Goal: Information Seeking & Learning: Check status

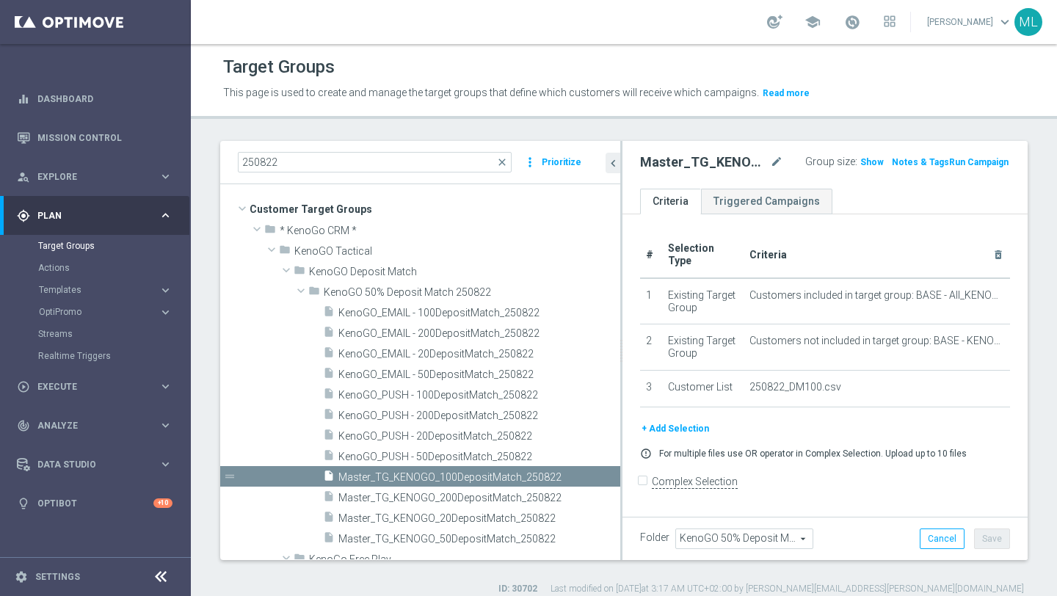
scroll to position [115, 0]
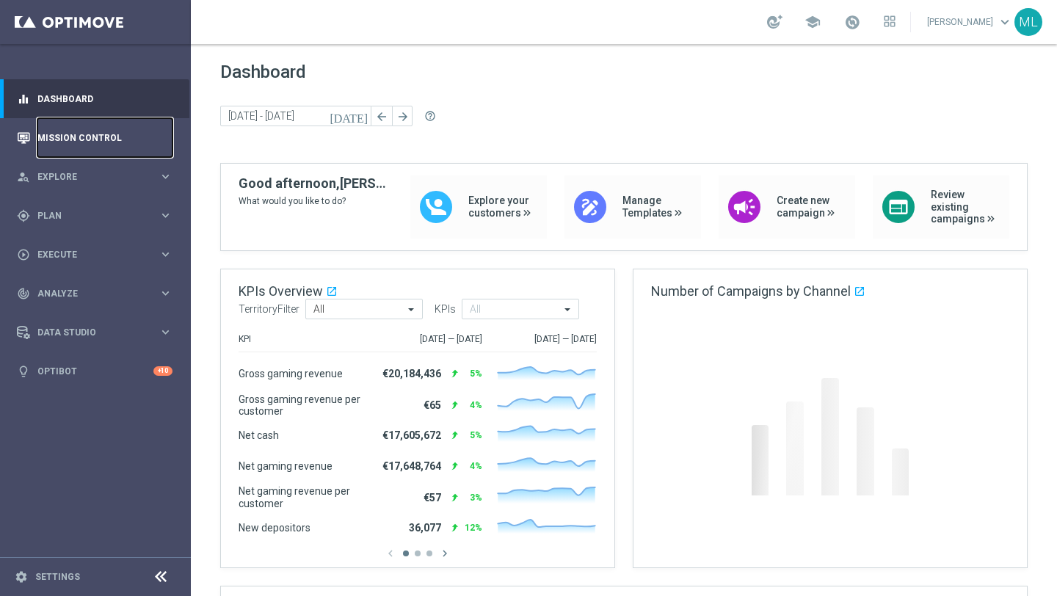
click at [86, 138] on link "Mission Control" at bounding box center [104, 137] width 135 height 39
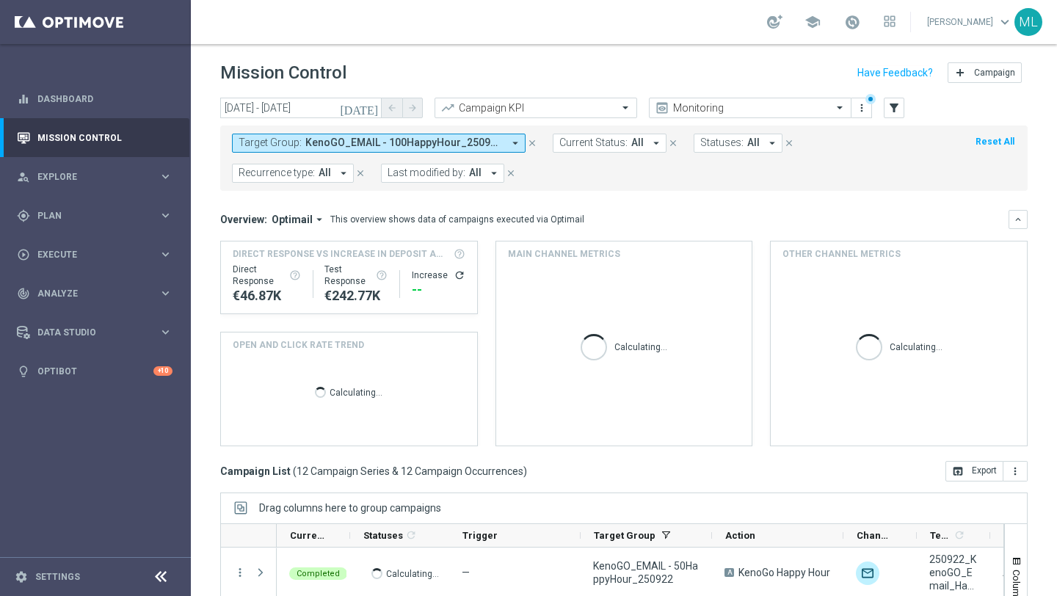
click at [375, 106] on icon "[DATE]" at bounding box center [360, 107] width 40 height 13
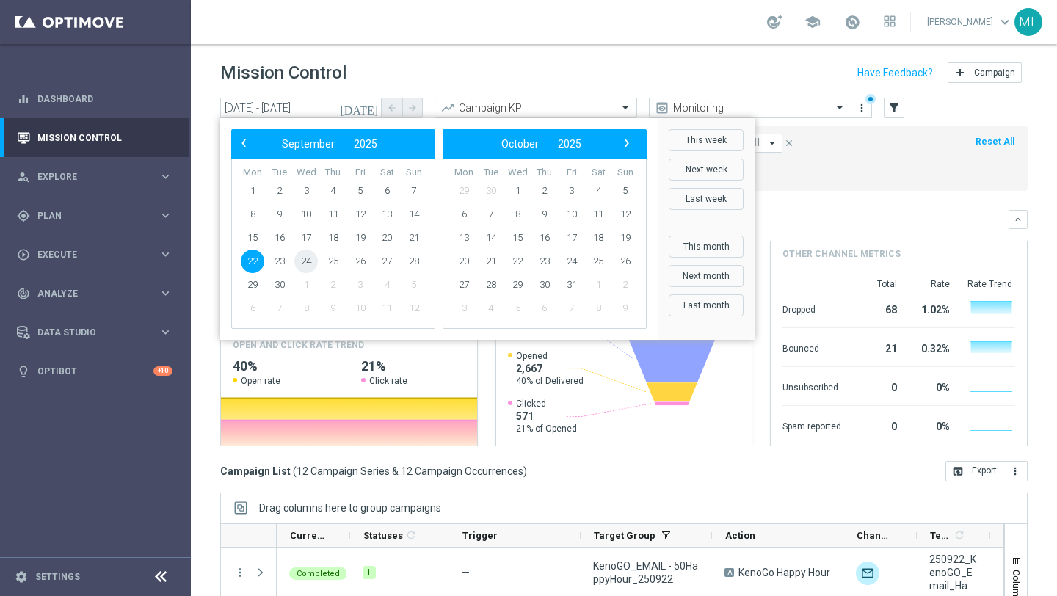
click at [305, 263] on span "24" at bounding box center [305, 261] width 23 height 23
type input "[DATE] - [DATE]"
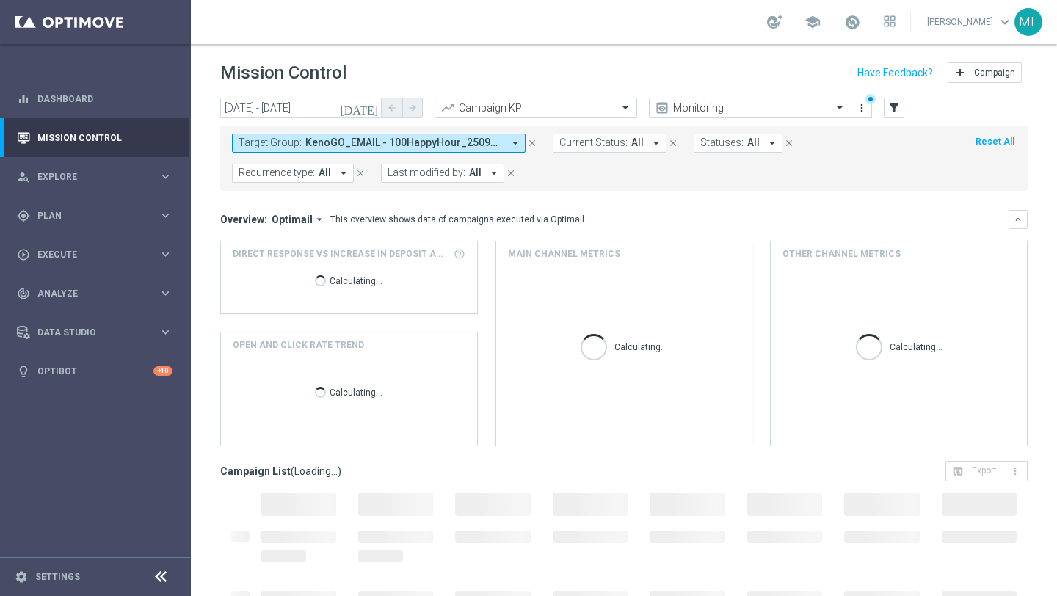
click at [372, 142] on span "KenoGO_EMAIL - 100HappyHour_250922, KenoGO_EMAIL - 200HappyHour_250922, KenoGO_…" at bounding box center [403, 143] width 197 height 12
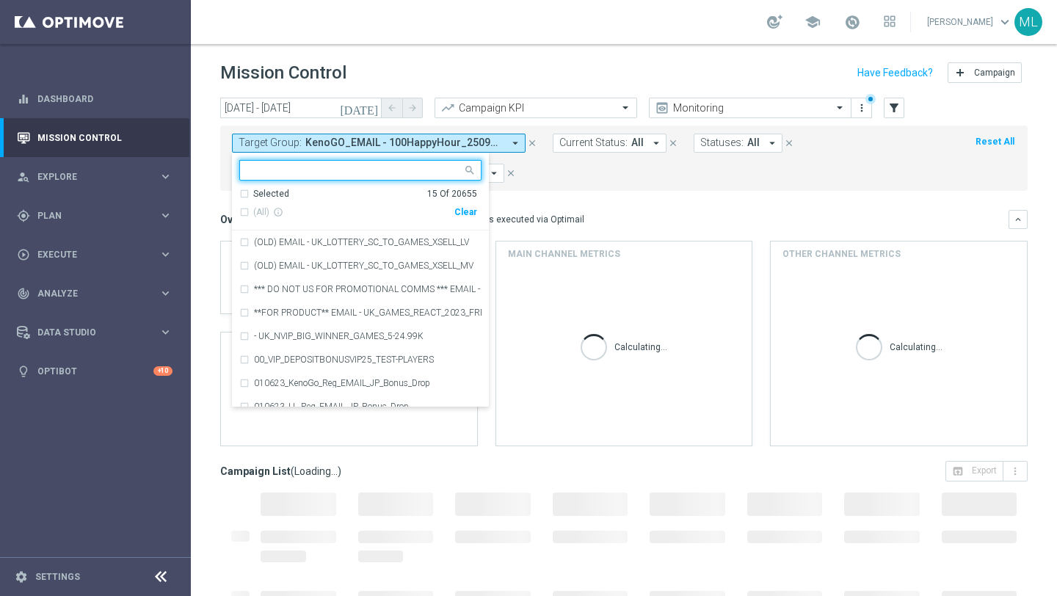
click at [0, 0] on div "Clear" at bounding box center [0, 0] width 0 height 0
click at [382, 173] on input "text" at bounding box center [354, 170] width 215 height 12
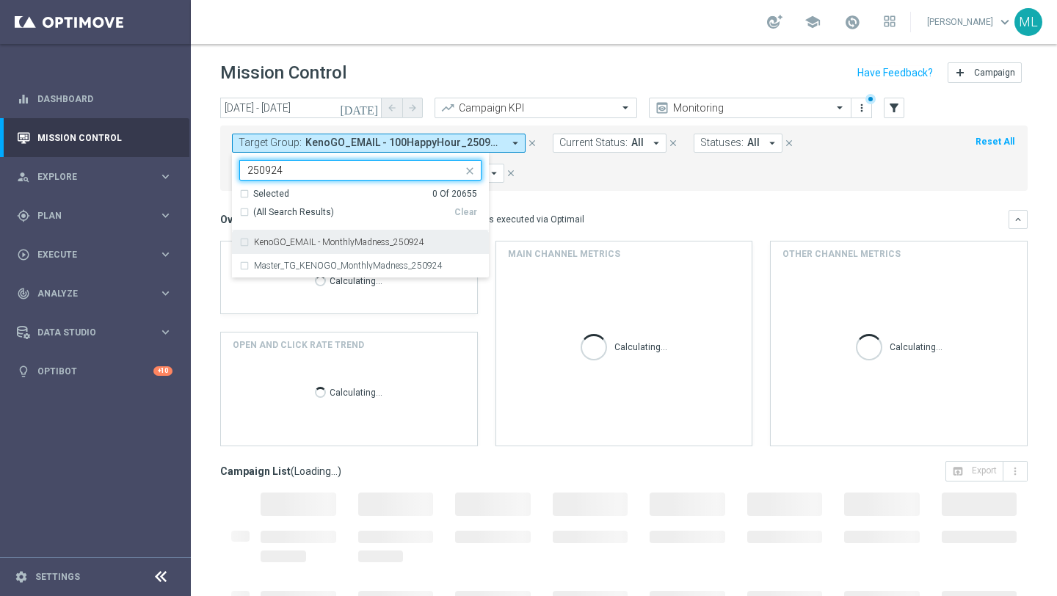
click at [245, 241] on div "KenoGO_EMAIL - MonthlyMadness_250924" at bounding box center [360, 241] width 242 height 23
type input "250924"
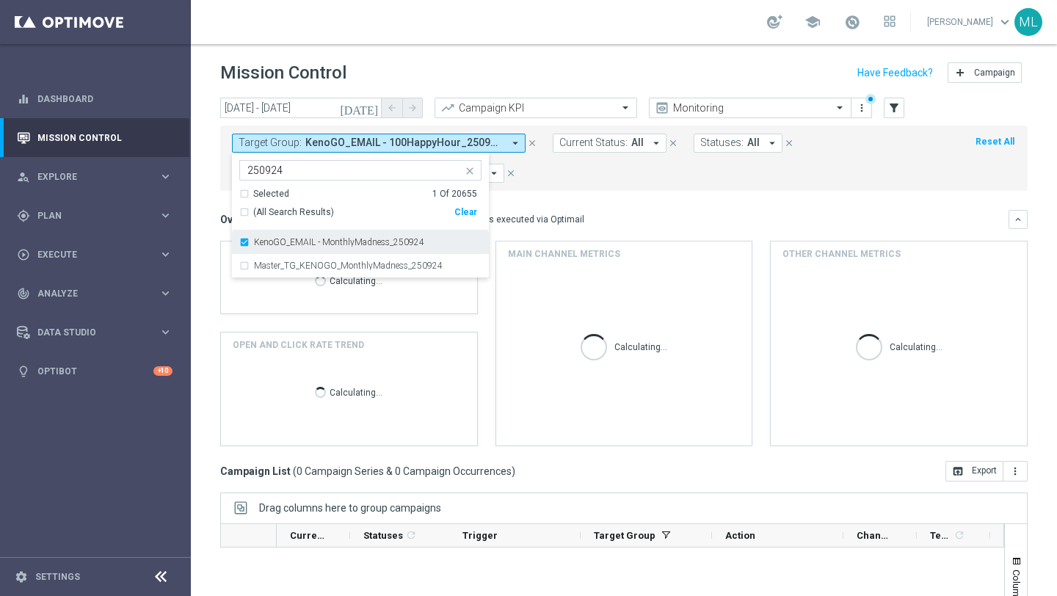
click at [241, 241] on div "KenoGO_EMAIL - MonthlyMadness_250924" at bounding box center [360, 241] width 242 height 23
click at [247, 195] on div "Selected 0 Of 20655" at bounding box center [358, 194] width 238 height 12
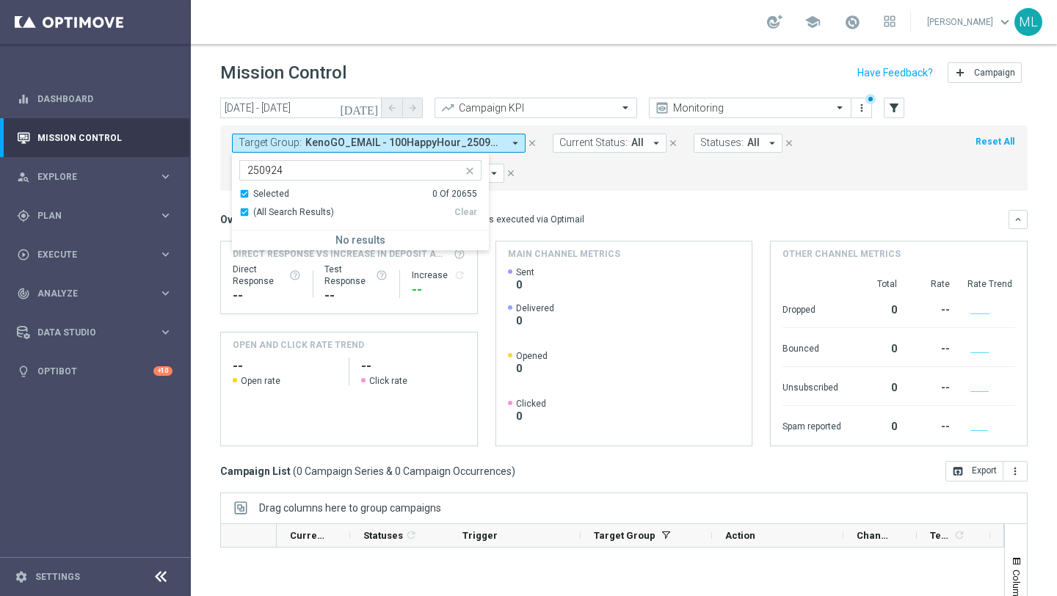
click at [586, 176] on form "Target Group: KenoGO_EMAIL - 100HappyHour_250922, KenoGO_EMAIL - 200HappyHour_2…" at bounding box center [591, 158] width 719 height 49
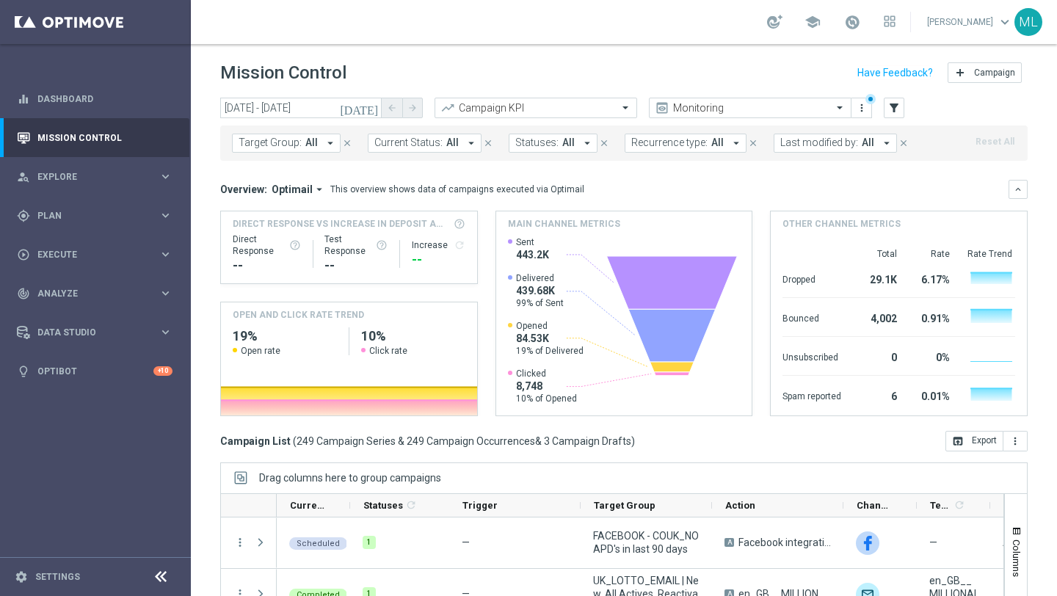
click at [310, 142] on span "All" at bounding box center [311, 143] width 12 height 12
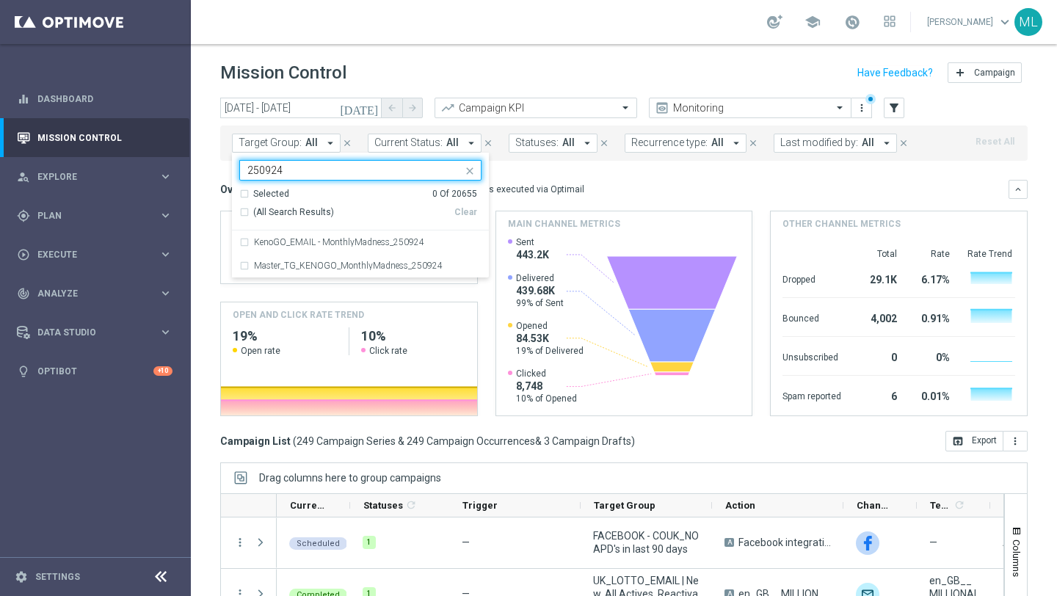
click at [245, 211] on div "(All Search Results)" at bounding box center [346, 212] width 215 height 12
type input "250924"
click at [0, 0] on div "Clear" at bounding box center [0, 0] width 0 height 0
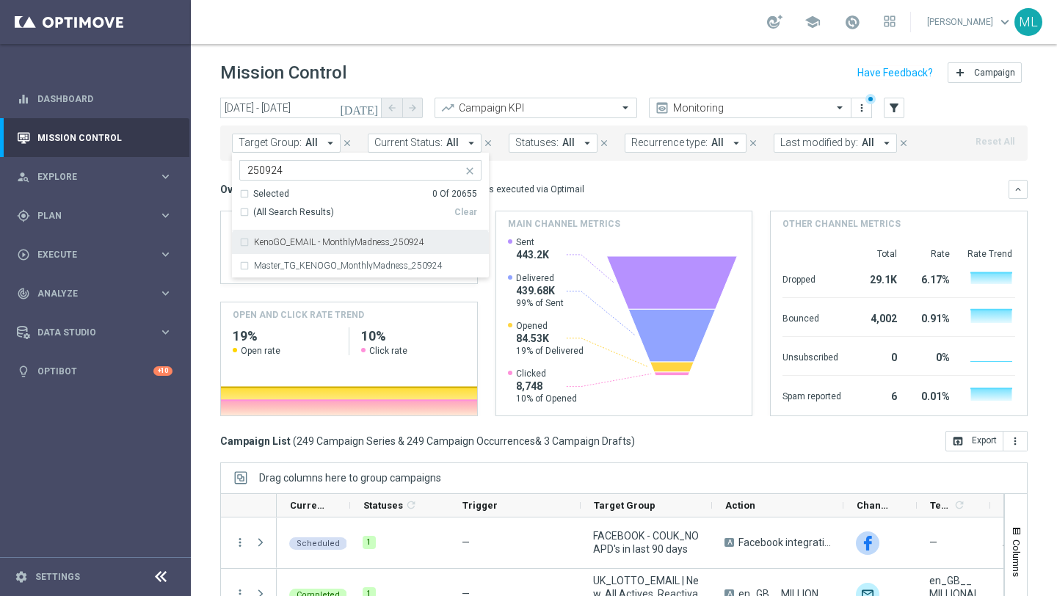
click at [241, 211] on div "(All Search Results)" at bounding box center [346, 212] width 215 height 12
click at [206, 211] on div "[DATE] [DATE] - [DATE] arrow_back arrow_forward Campaign KPI trending_up Monito…" at bounding box center [624, 340] width 866 height 485
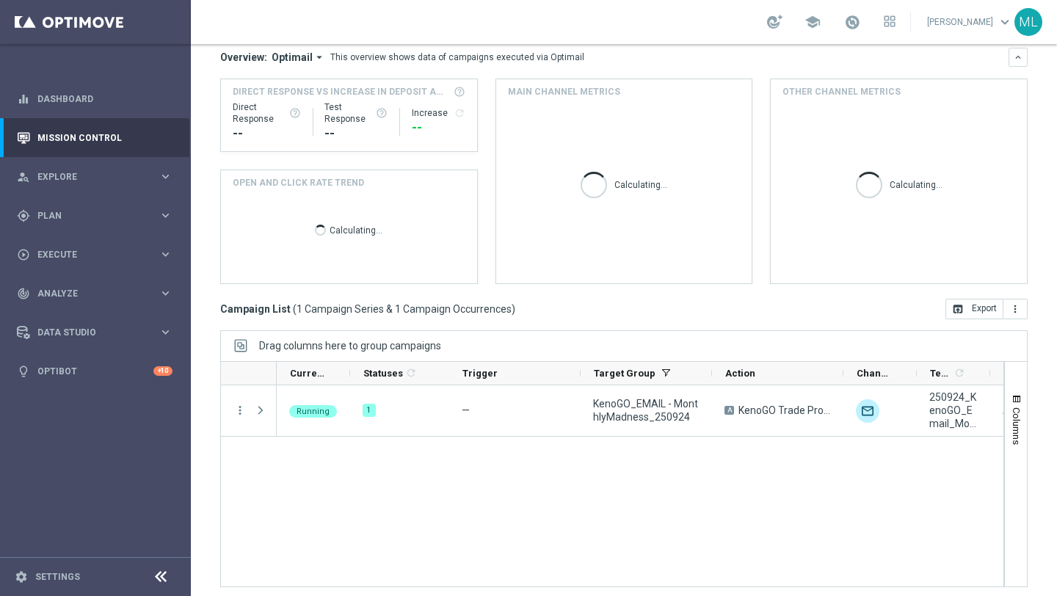
scroll to position [168, 0]
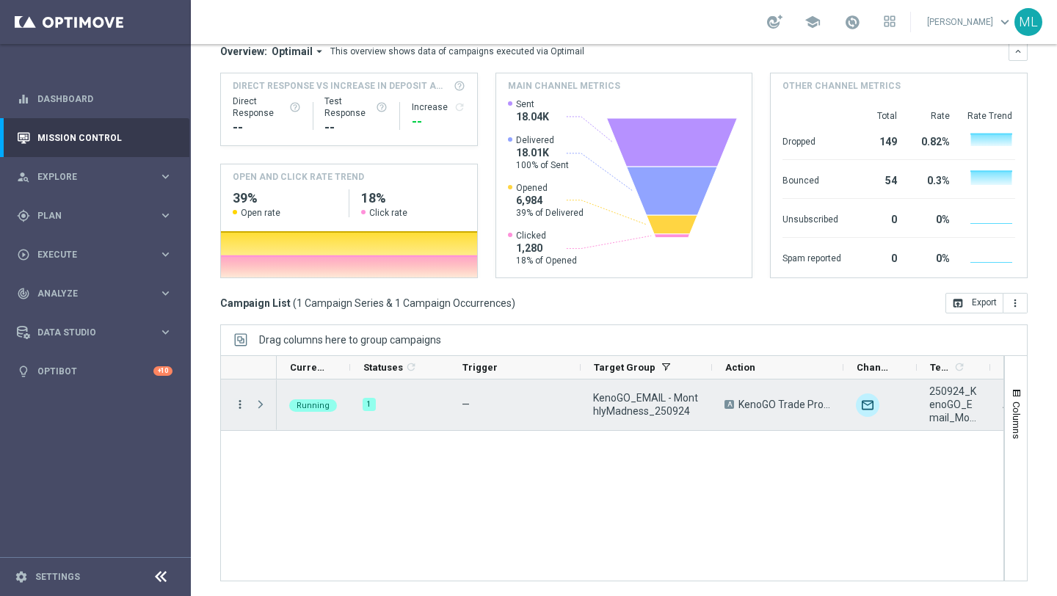
click at [240, 404] on icon "more_vert" at bounding box center [239, 404] width 13 height 13
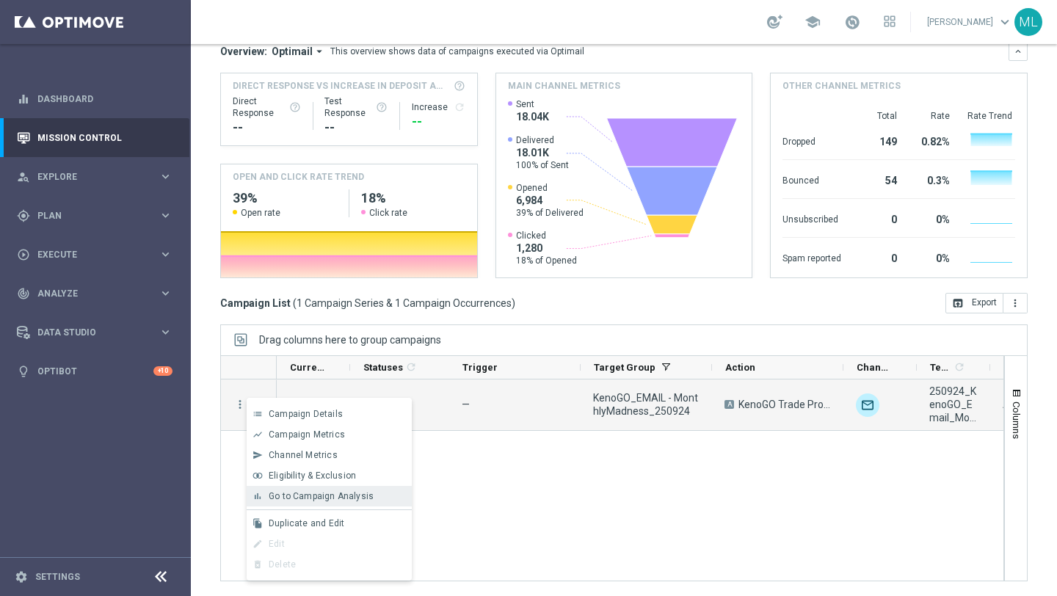
click at [299, 491] on span "Go to Campaign Analysis" at bounding box center [321, 496] width 105 height 10
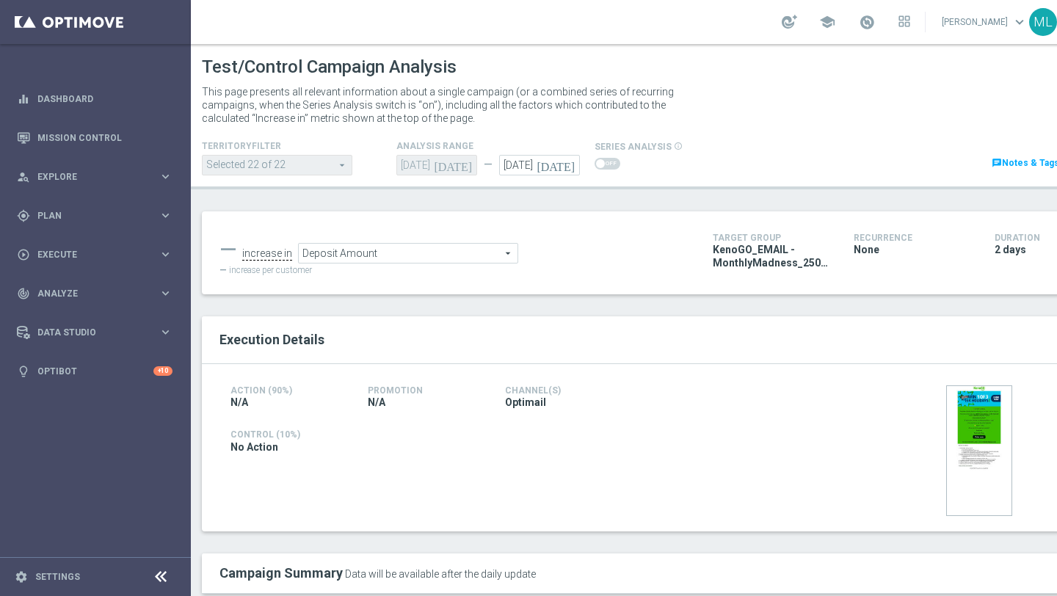
click at [420, 256] on span "Deposit Amount" at bounding box center [408, 253] width 219 height 19
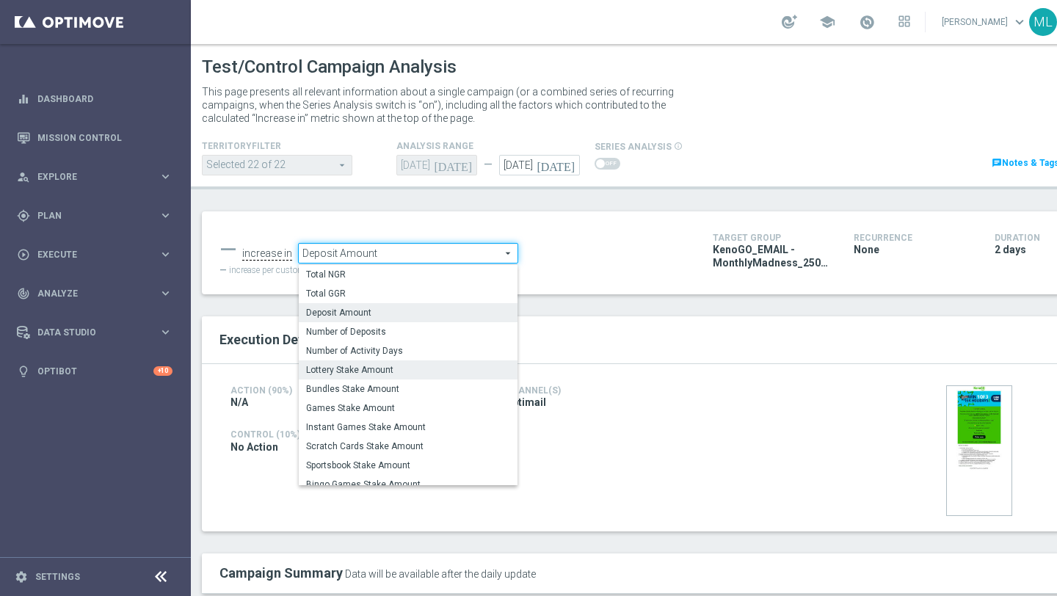
click at [385, 366] on span "Lottery Stake Amount" at bounding box center [408, 370] width 204 height 12
type input "Lottery Stake Amount"
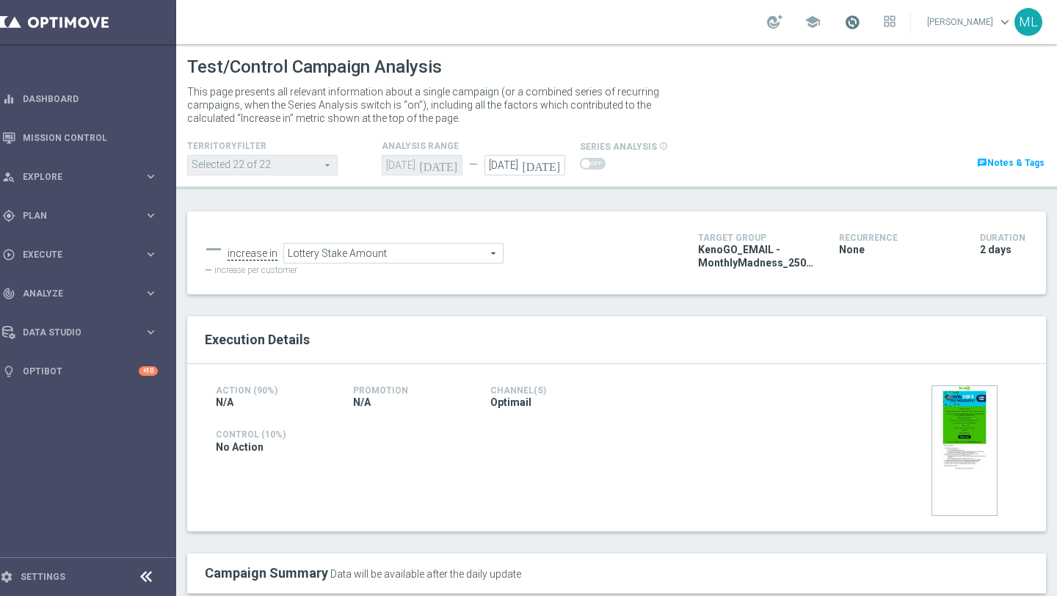
click at [847, 18] on span at bounding box center [852, 22] width 16 height 16
click at [887, 175] on header "Test/Control Campaign Analysis This page presents all relevant information abou…" at bounding box center [616, 116] width 881 height 145
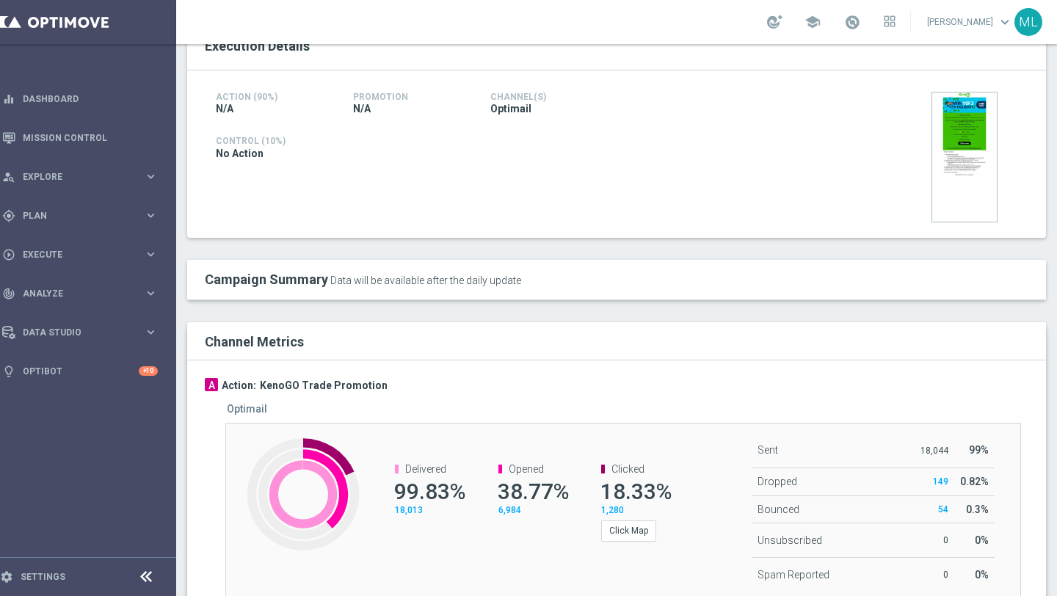
scroll to position [297, 0]
